Goal: Information Seeking & Learning: Learn about a topic

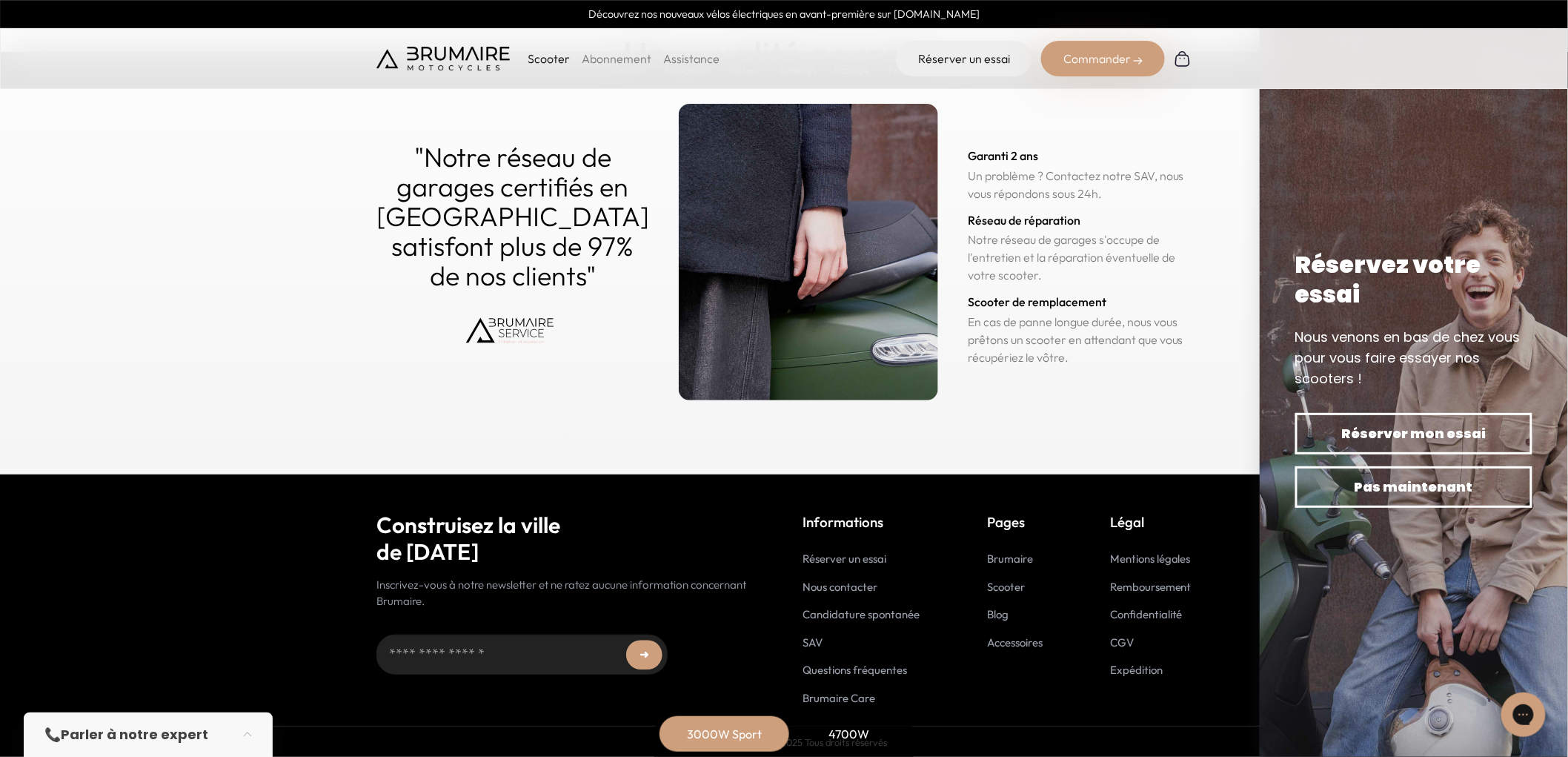
click at [991, 613] on link "Blog" at bounding box center [998, 613] width 22 height 14
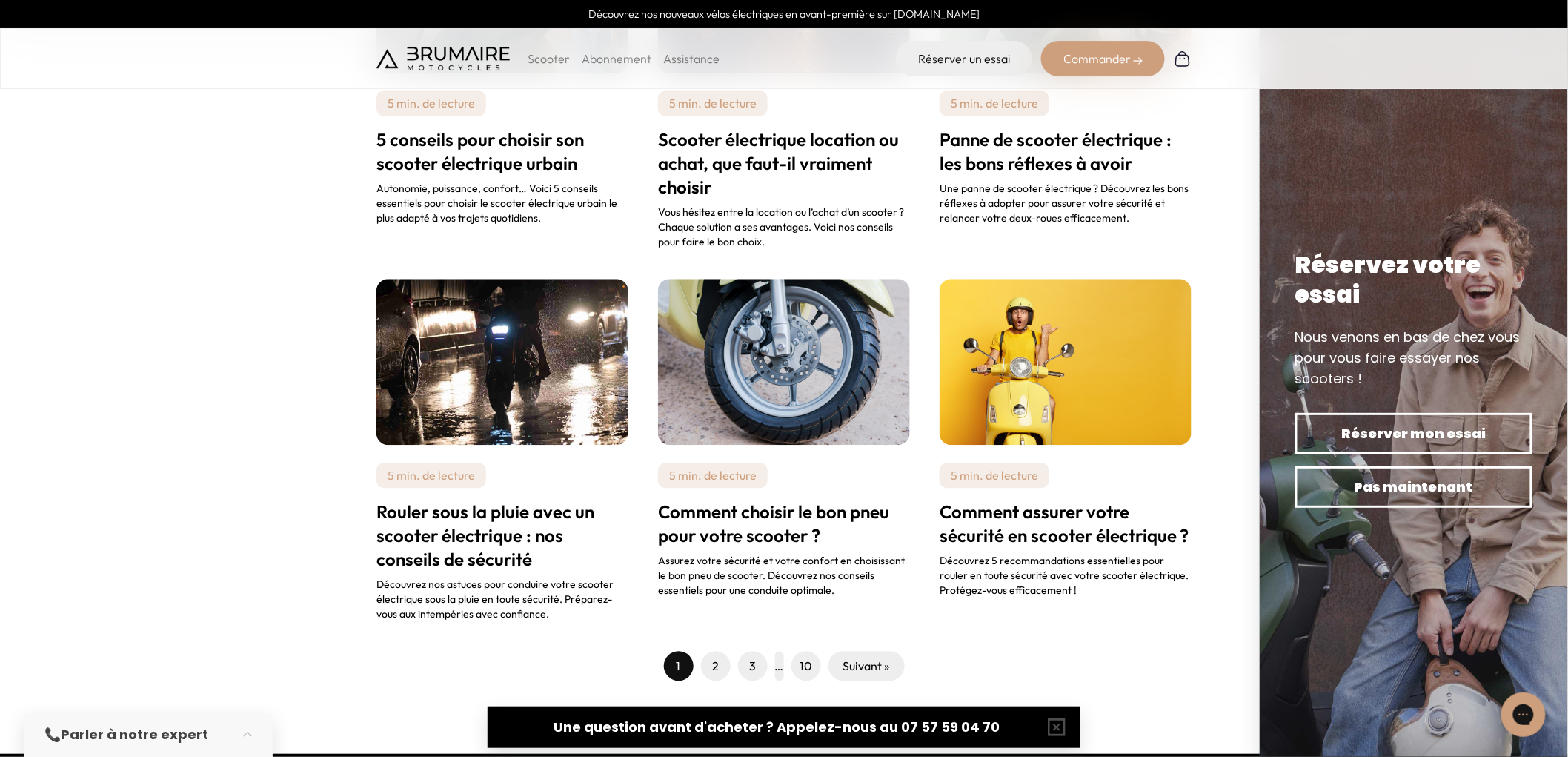
scroll to position [1399, 0]
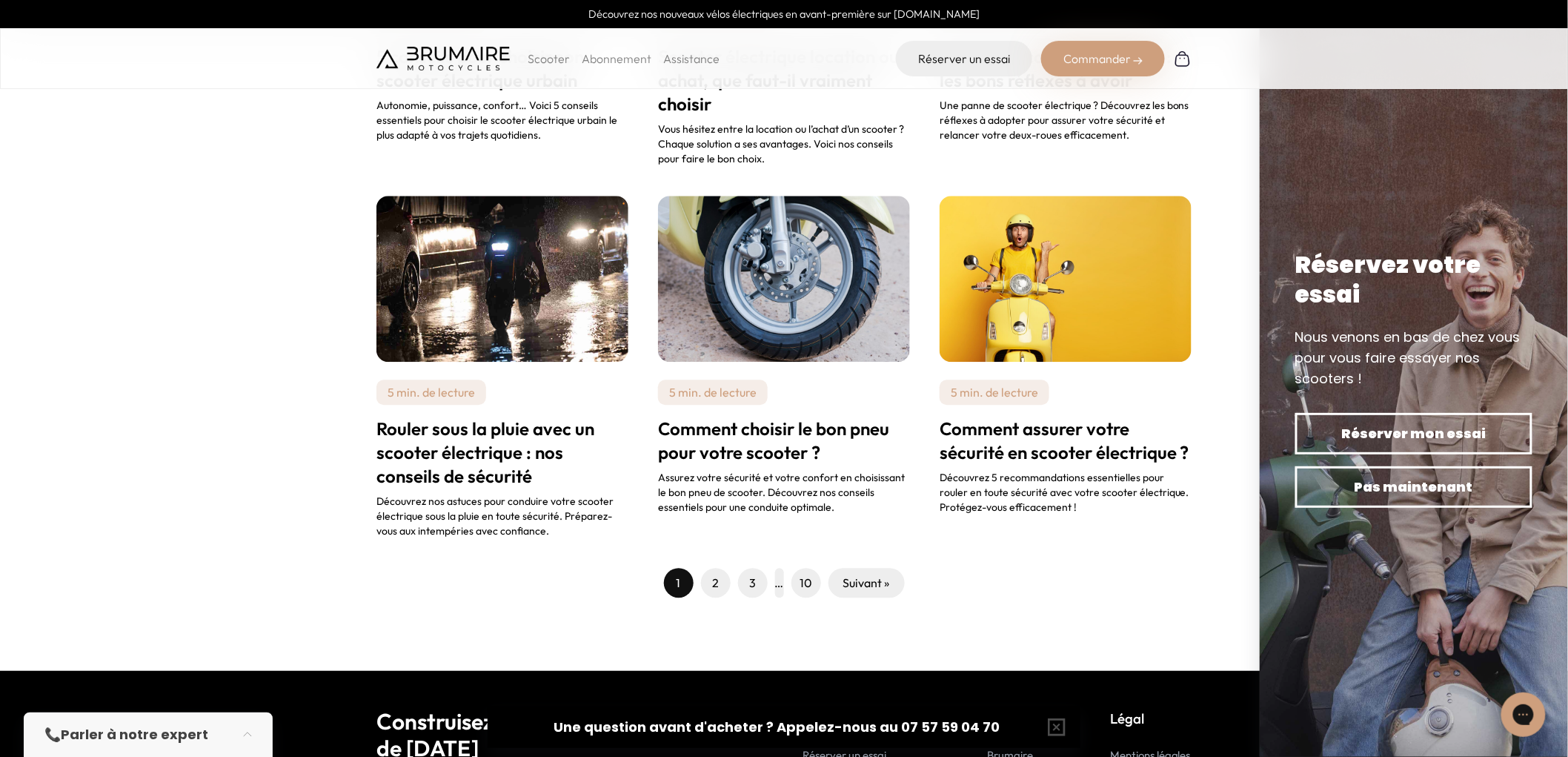
click at [717, 574] on link "2" at bounding box center [715, 582] width 7 height 17
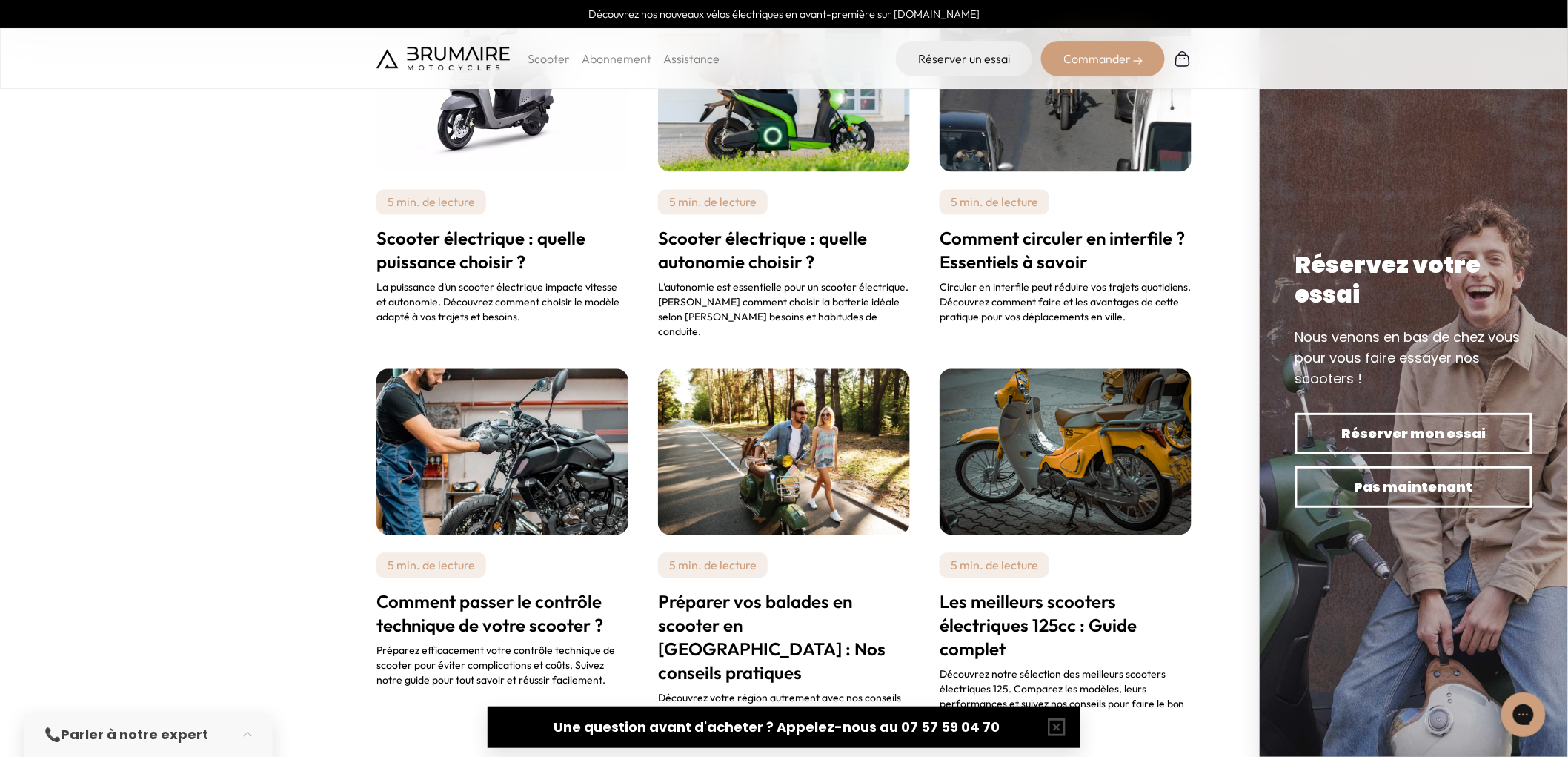
scroll to position [1317, 0]
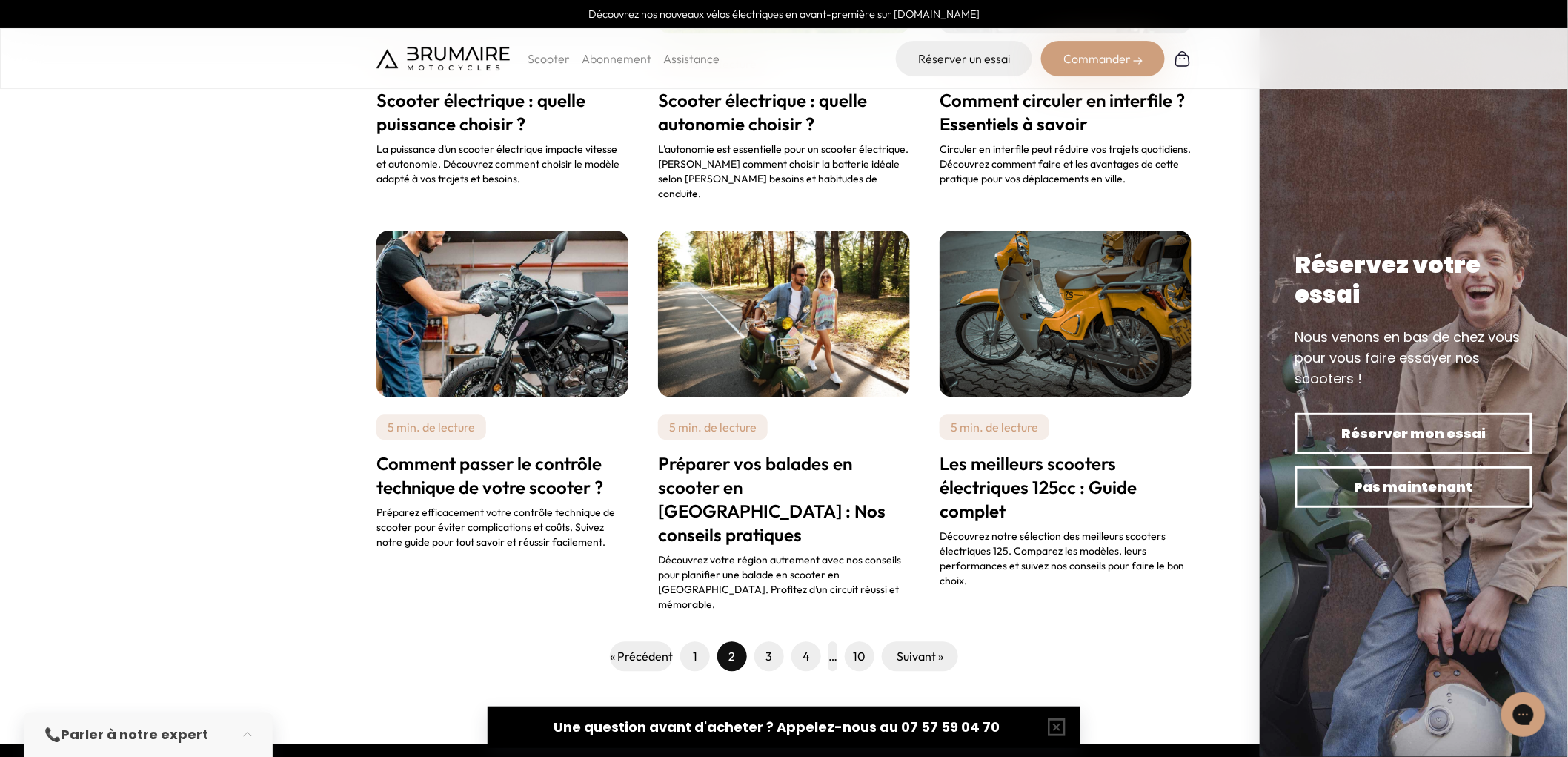
click at [769, 647] on link "3" at bounding box center [769, 656] width 7 height 17
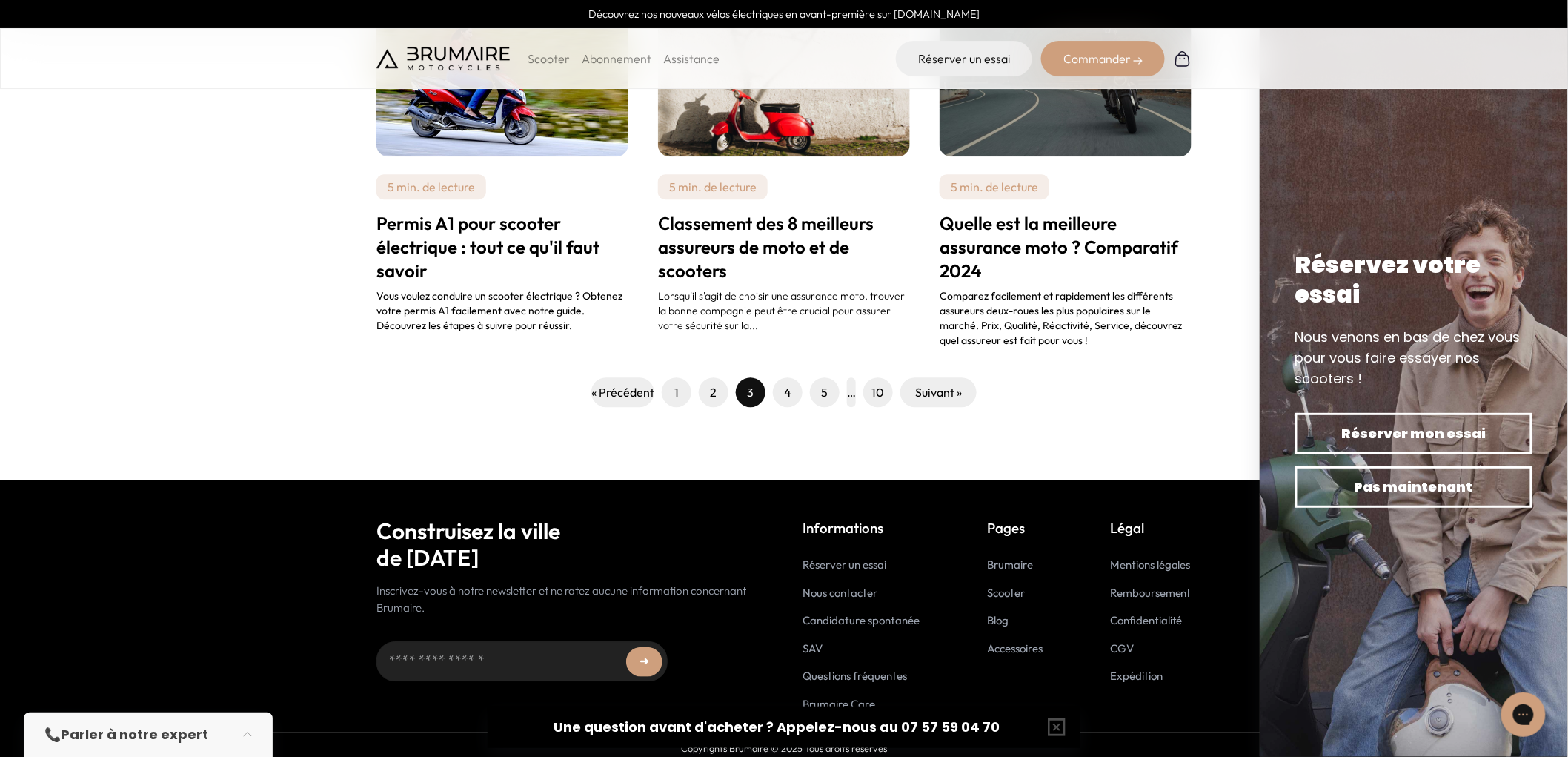
scroll to position [1575, 0]
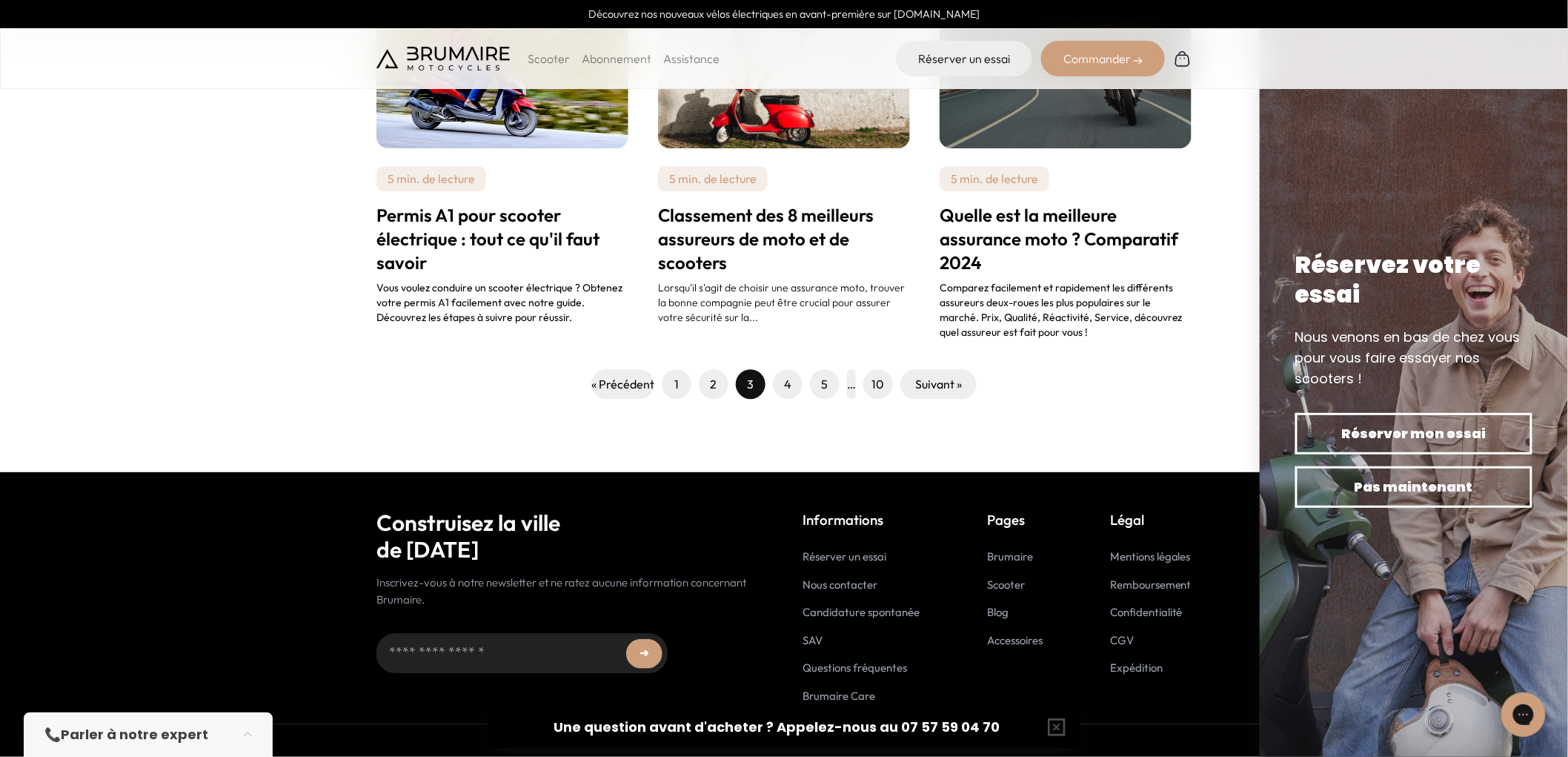
click at [780, 376] on span "4" at bounding box center [788, 384] width 30 height 30
click at [789, 381] on link "4" at bounding box center [787, 383] width 7 height 17
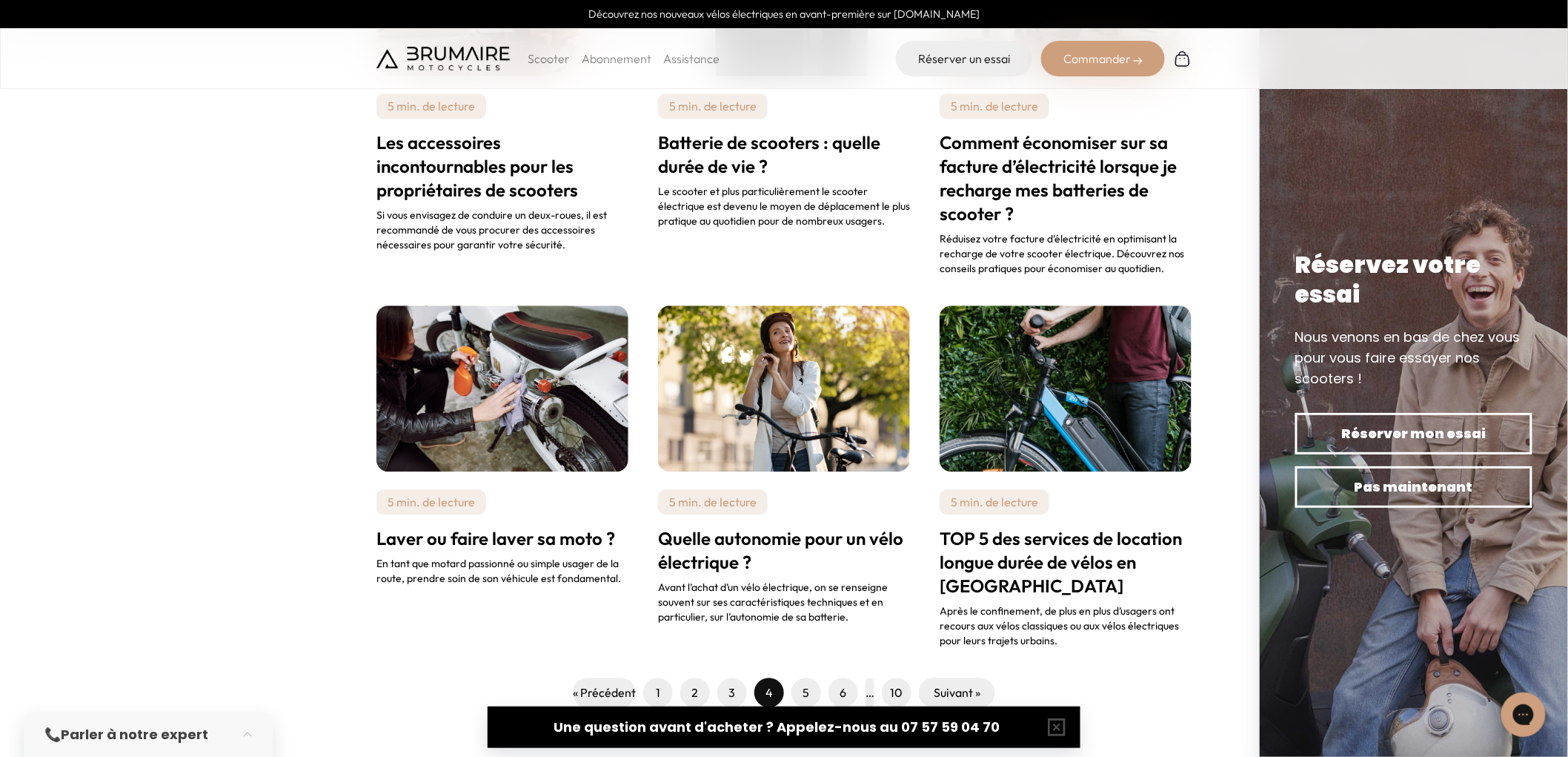
scroll to position [1317, 0]
